Goal: Check status: Check status

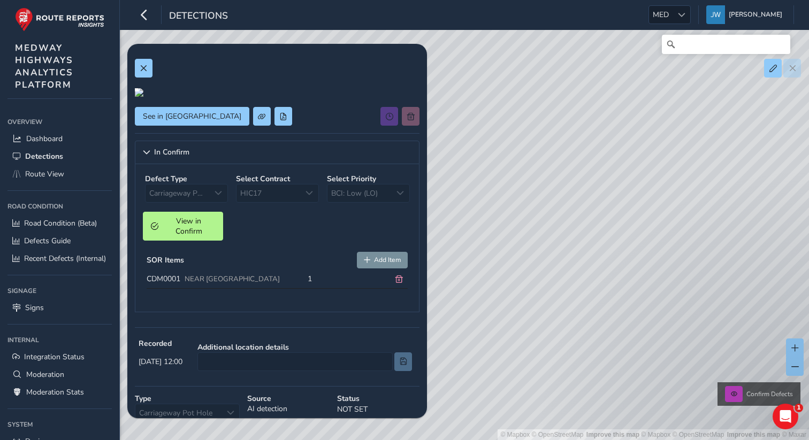
scroll to position [135, 0]
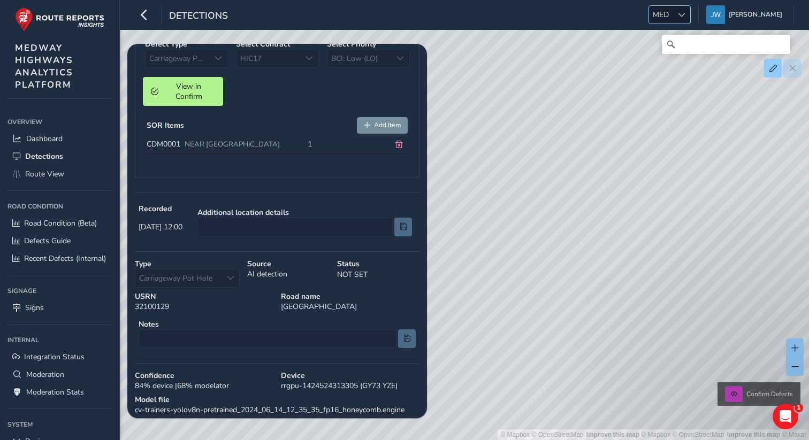
click at [685, 12] on div at bounding box center [682, 15] width 18 height 18
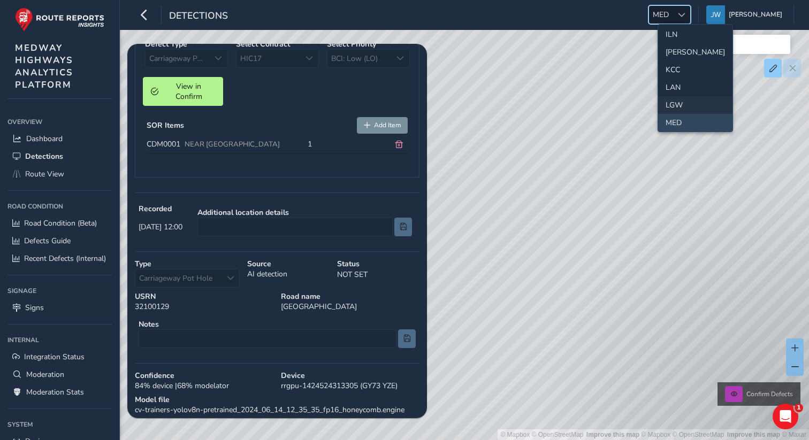
scroll to position [572, 0]
click at [676, 98] on li "WBRK" at bounding box center [695, 102] width 74 height 18
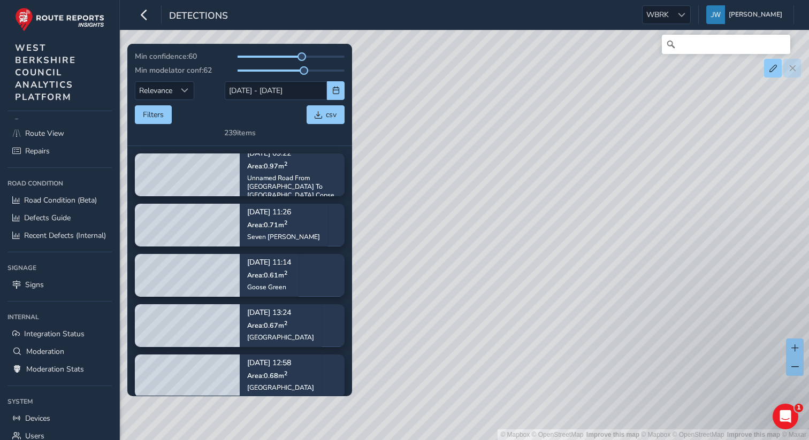
scroll to position [104, 0]
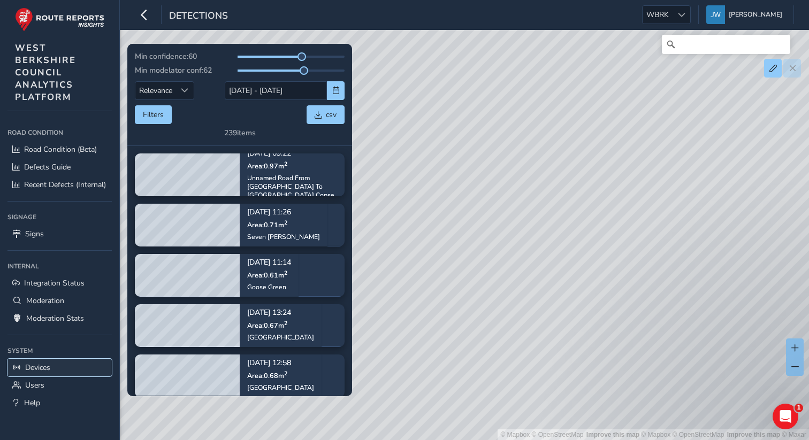
click at [39, 371] on span "Devices" at bounding box center [37, 368] width 25 height 10
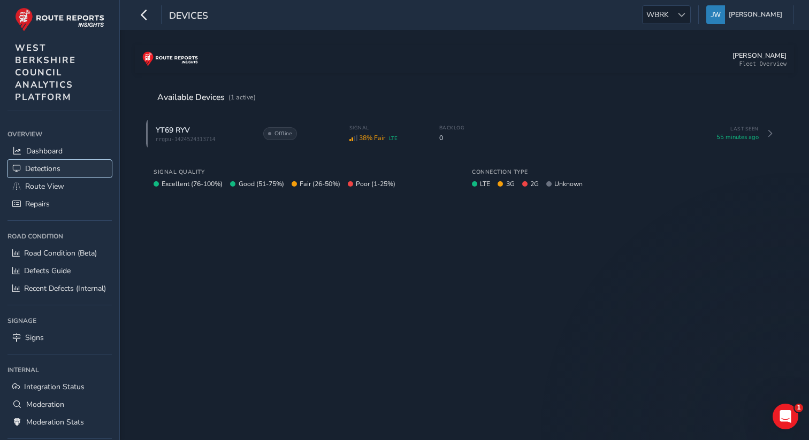
click at [55, 171] on span "Detections" at bounding box center [42, 169] width 35 height 10
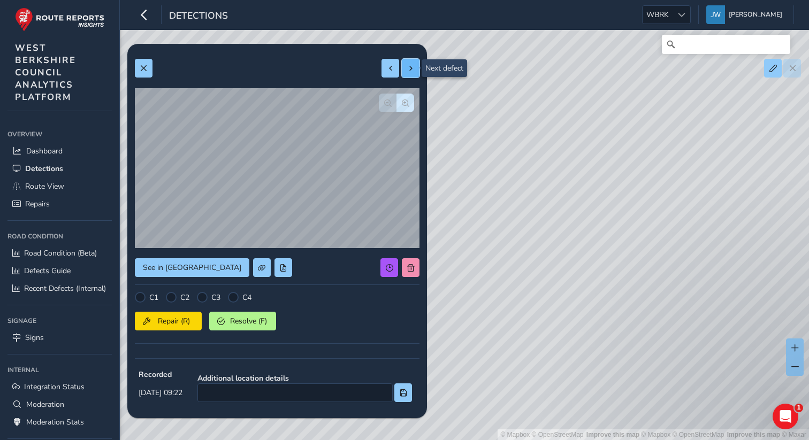
click at [414, 73] on button at bounding box center [411, 68] width 18 height 19
type input "1088"
type input "1903"
click at [414, 73] on button at bounding box center [411, 68] width 18 height 19
type input "397"
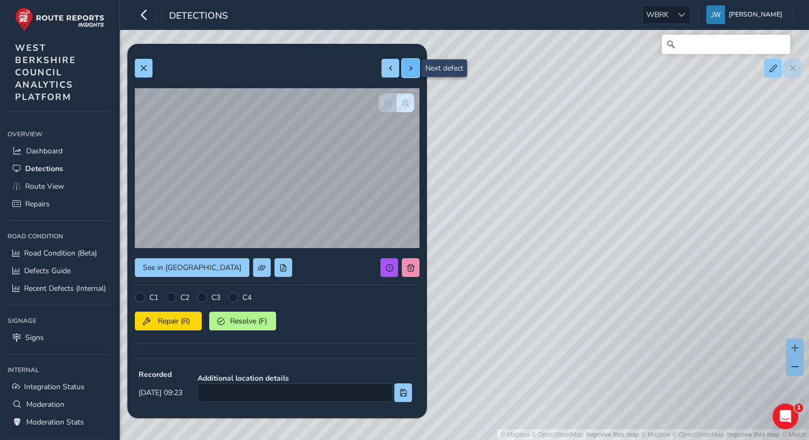
type input "1551"
click at [414, 73] on button at bounding box center [411, 68] width 18 height 19
type input "281"
type input "893"
click at [414, 73] on button at bounding box center [411, 68] width 18 height 19
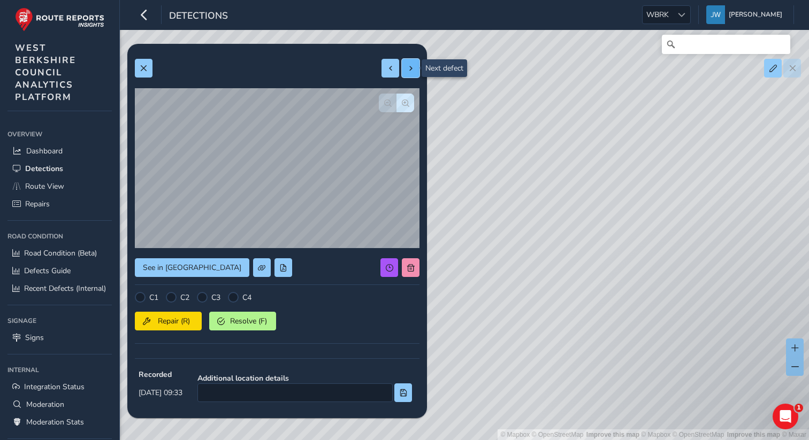
type input "279"
type input "1026"
click at [414, 73] on button at bounding box center [411, 68] width 18 height 19
type input "353"
type input "475"
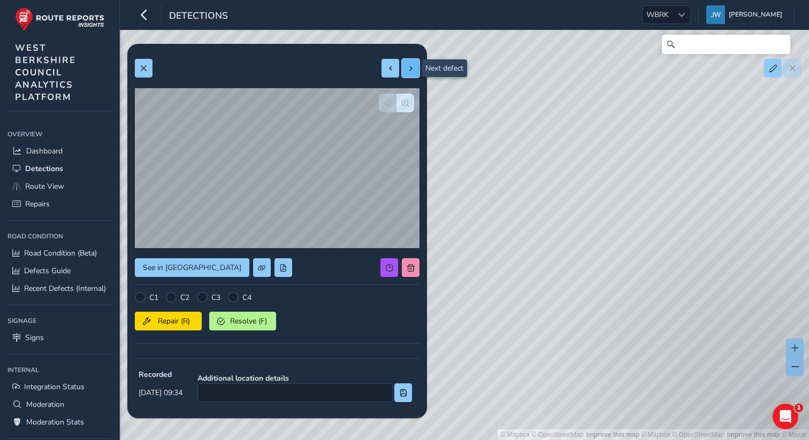
click at [414, 73] on button at bounding box center [411, 68] width 18 height 19
type input "660"
type input "1119"
click at [414, 73] on button at bounding box center [411, 68] width 18 height 19
type input "292"
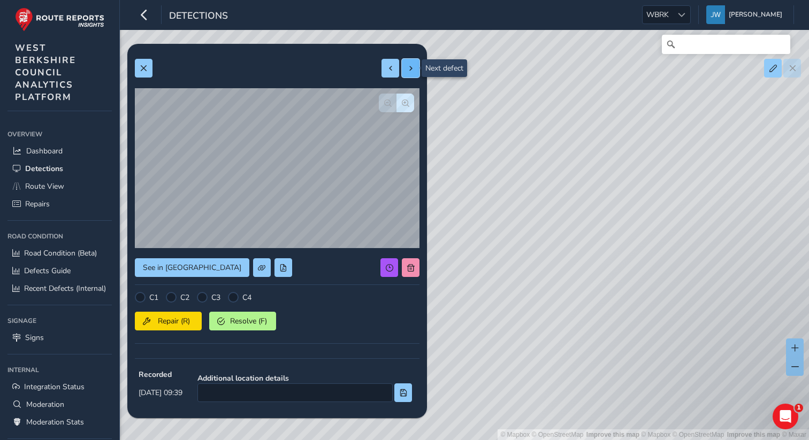
type input "1858"
click at [414, 73] on button at bounding box center [411, 68] width 18 height 19
type input "515"
type input "1130"
click at [414, 73] on button at bounding box center [411, 68] width 18 height 19
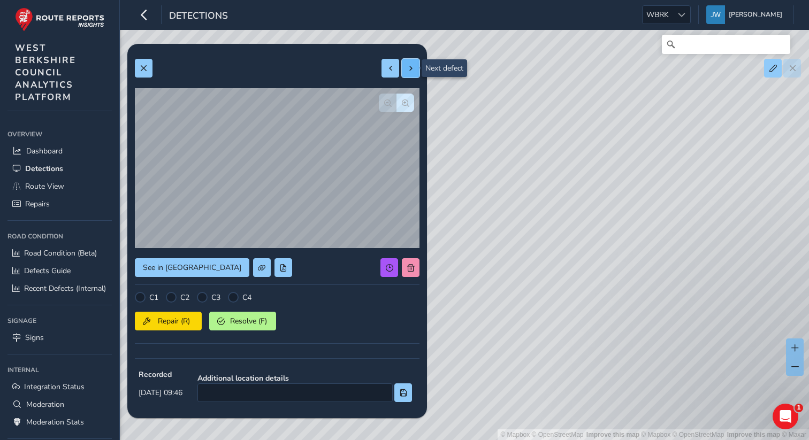
type input "451"
type input "935"
click at [414, 73] on button at bounding box center [411, 68] width 18 height 19
type input "287"
type input "446"
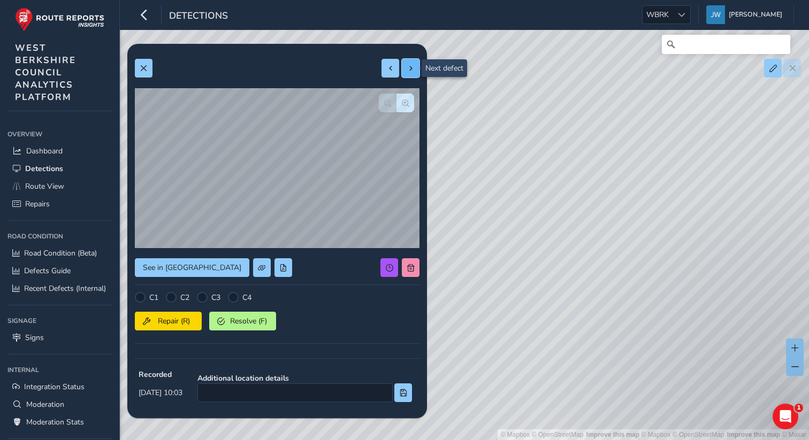
click at [414, 73] on button at bounding box center [411, 68] width 18 height 19
type input "376"
type input "1181"
click at [414, 73] on button at bounding box center [411, 68] width 18 height 19
type input "626"
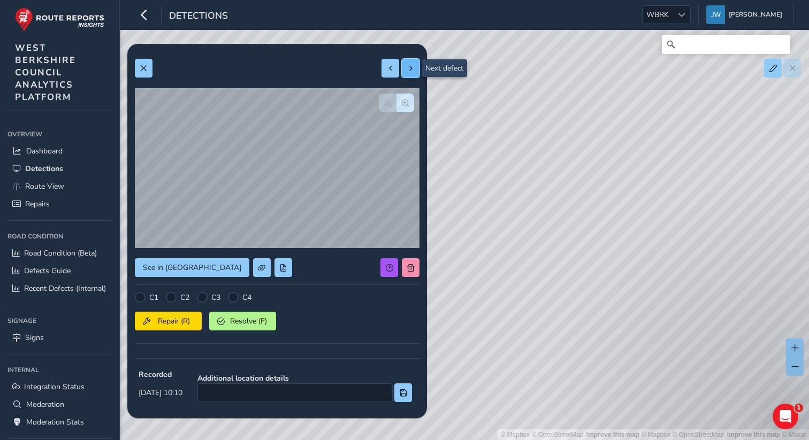
type input "2006"
click at [414, 73] on button at bounding box center [411, 68] width 18 height 19
type input "496"
type input "820"
click at [414, 73] on button at bounding box center [411, 68] width 18 height 19
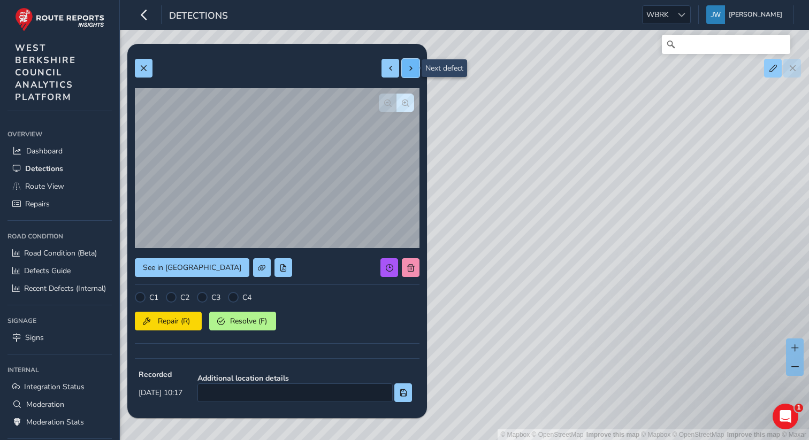
type input "767"
type input "2809"
click at [414, 73] on button at bounding box center [411, 68] width 18 height 19
type input "650"
type input "2069"
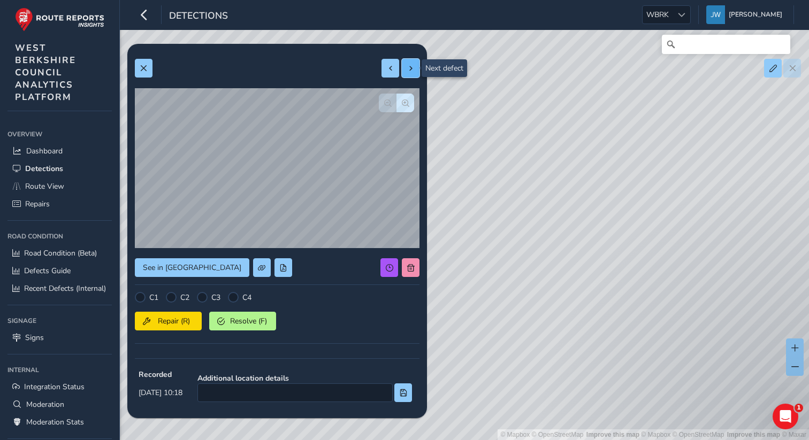
click at [414, 73] on button at bounding box center [411, 68] width 18 height 19
type input "455"
type input "362"
click at [414, 69] on span at bounding box center [410, 68] width 7 height 7
type input "618"
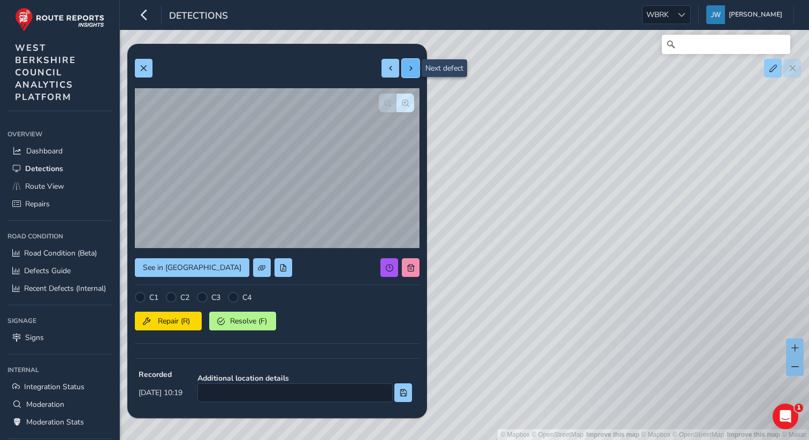
type input "1382"
click at [414, 69] on span at bounding box center [410, 68] width 7 height 7
type input "459"
type input "560"
